Goal: Check status: Check status

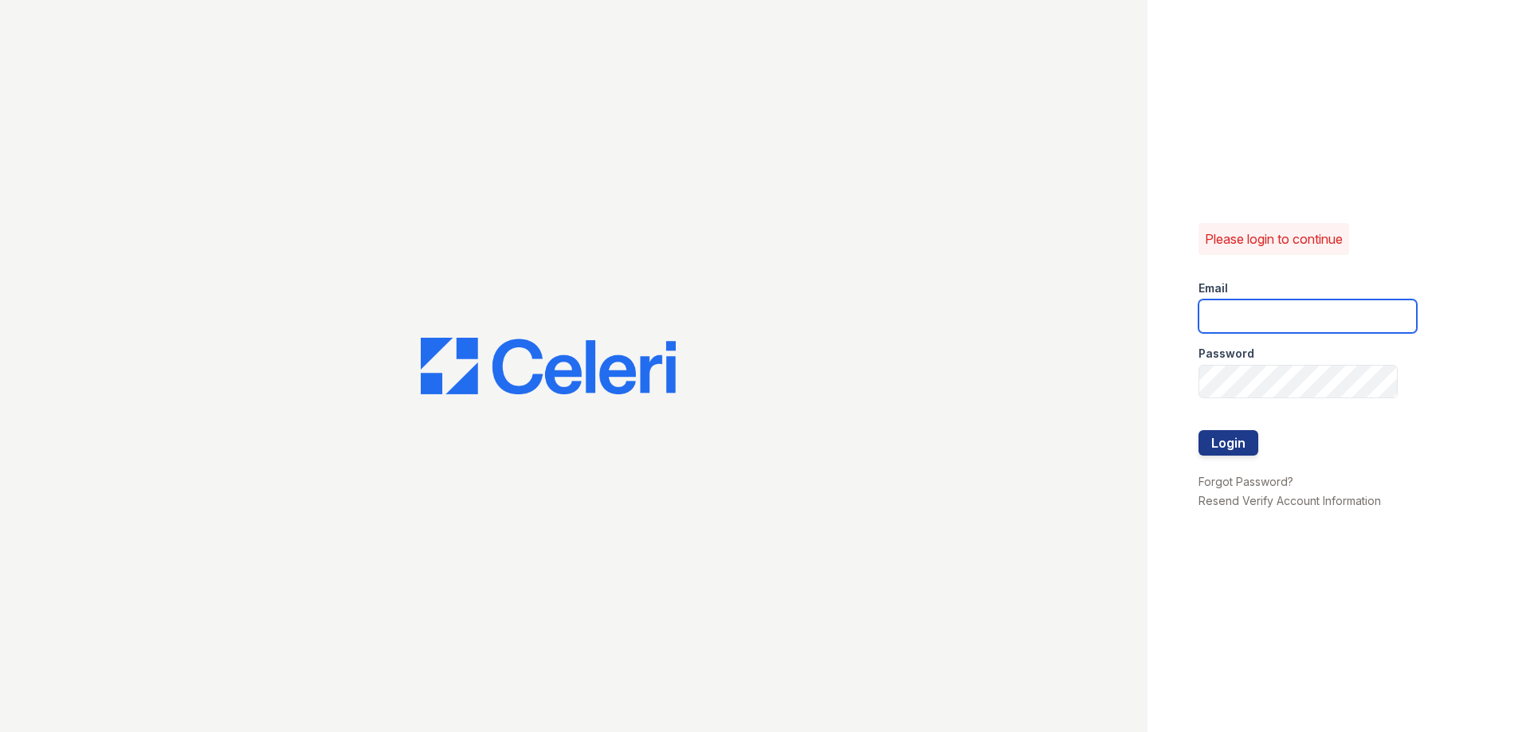
click at [1240, 323] on input "email" at bounding box center [1307, 316] width 218 height 33
type input "[EMAIL_ADDRESS][DOMAIN_NAME]"
click at [1236, 439] on button "Login" at bounding box center [1228, 442] width 60 height 25
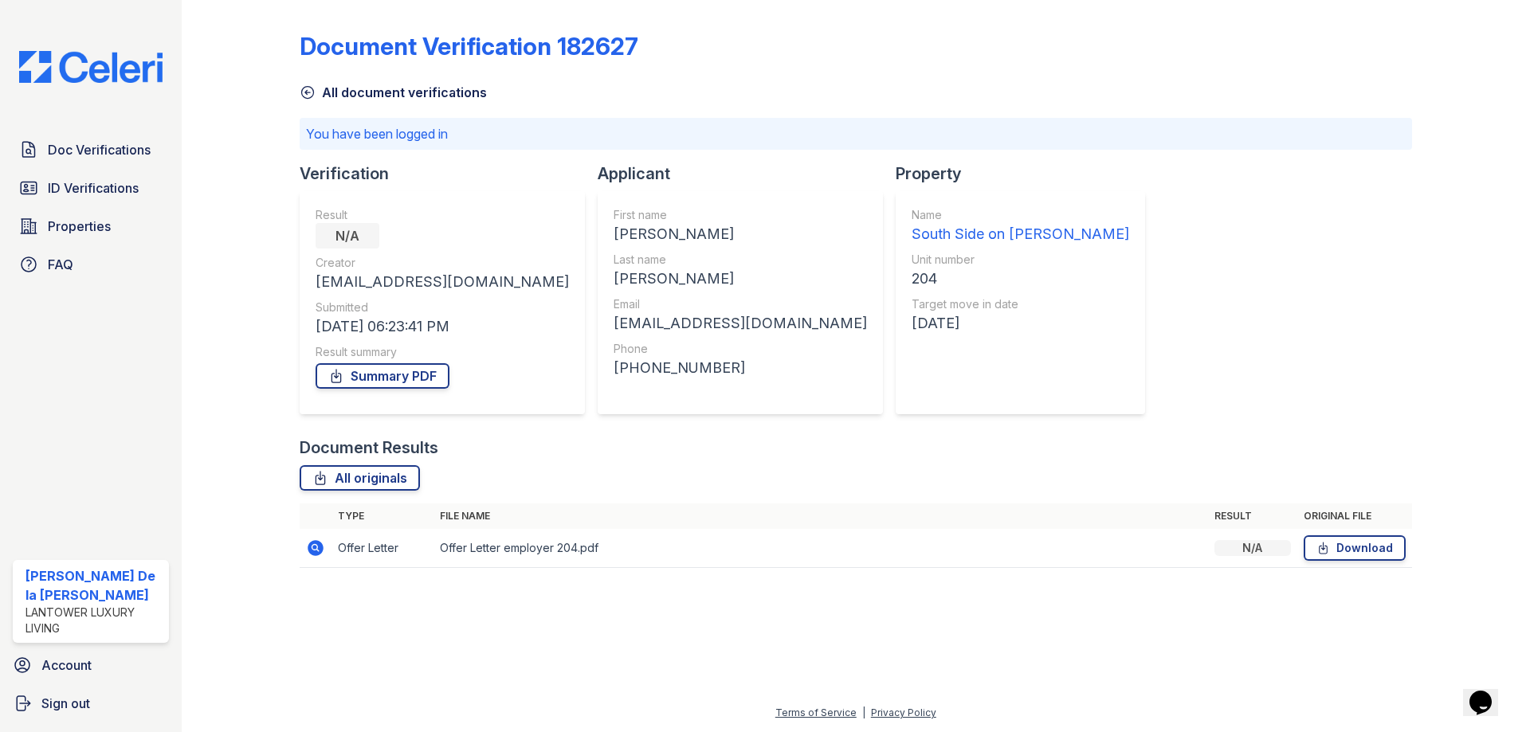
click at [320, 554] on icon at bounding box center [316, 548] width 16 height 16
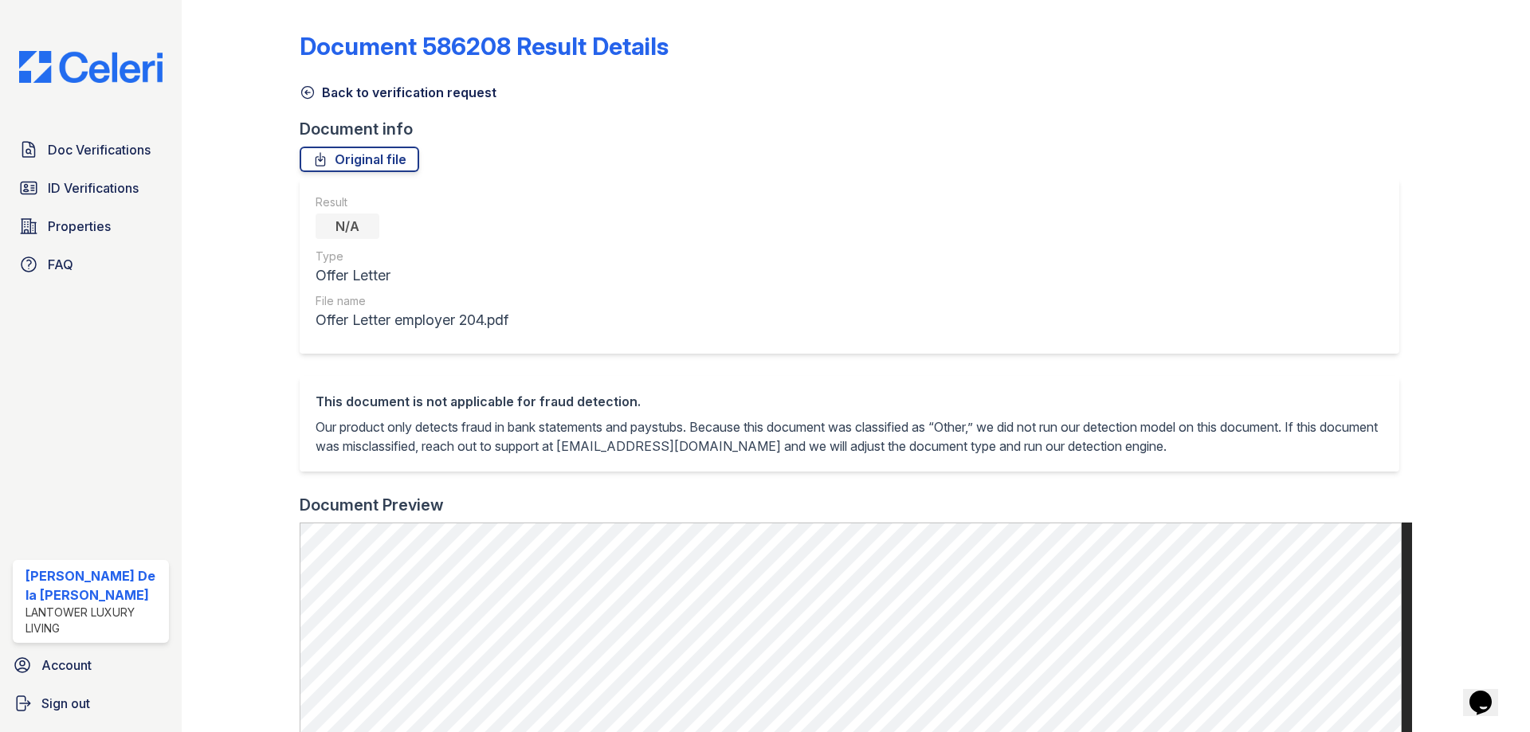
click at [306, 92] on icon at bounding box center [308, 92] width 16 height 16
